Goal: Task Accomplishment & Management: Use online tool/utility

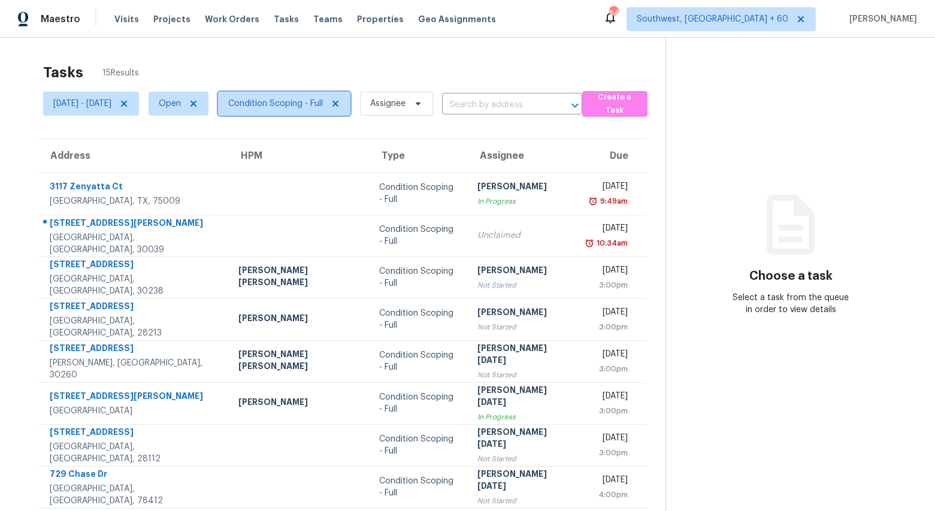
click at [310, 105] on span "Condition Scoping - Full" at bounding box center [275, 104] width 95 height 12
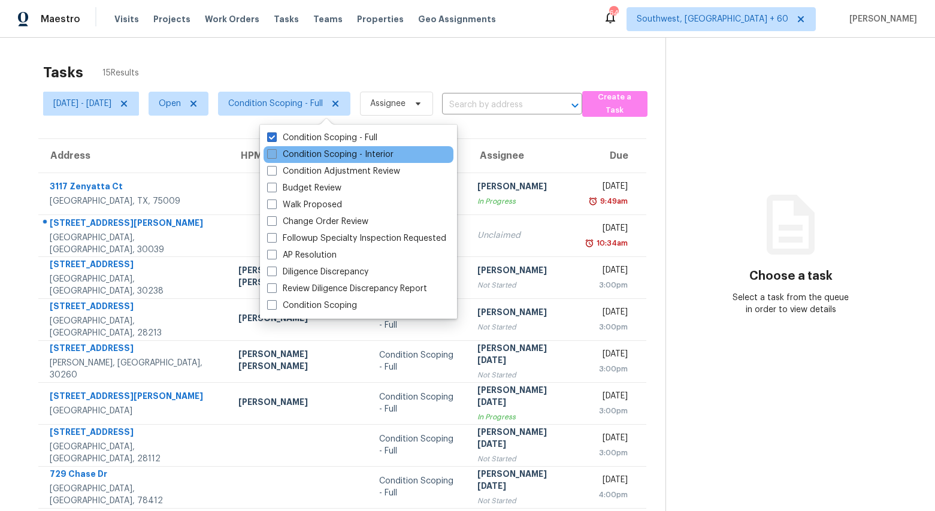
click at [304, 154] on label "Condition Scoping - Interior" at bounding box center [330, 154] width 126 height 12
click at [275, 154] on input "Condition Scoping - Interior" at bounding box center [271, 152] width 8 height 8
checkbox input "true"
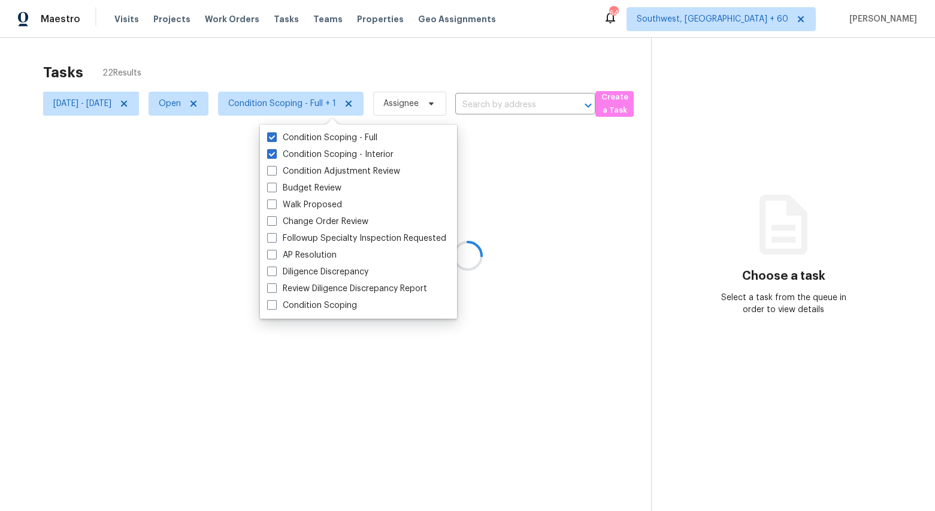
click at [269, 66] on div at bounding box center [467, 255] width 935 height 511
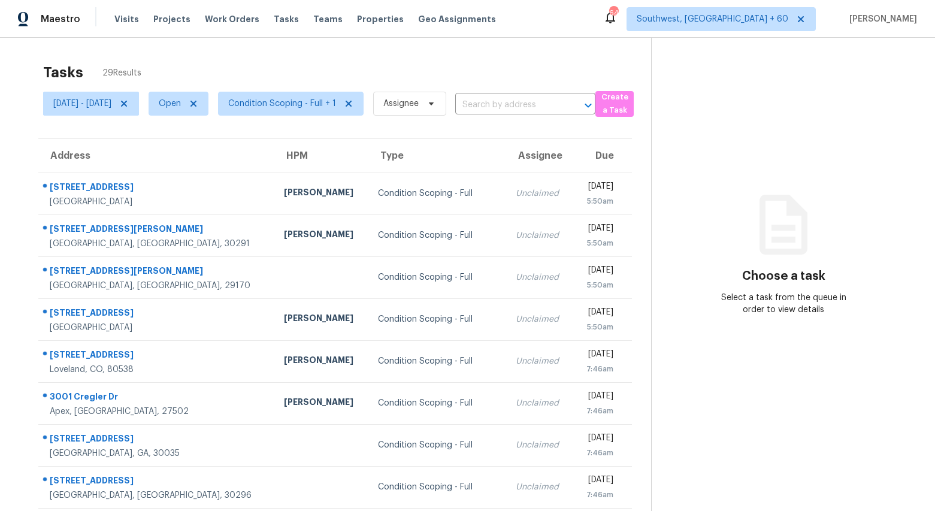
click at [23, 117] on section "Tasks 29 Results [DATE] - [DATE] Open Condition Scoping - Full + 1 Assignee ​ C…" at bounding box center [335, 340] width 632 height 567
